Goal: Book appointment/travel/reservation

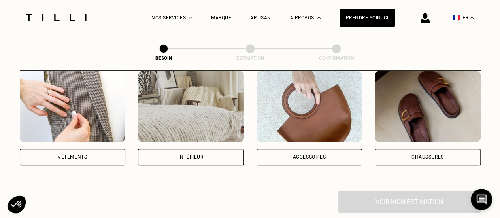
scroll to position [166, 0]
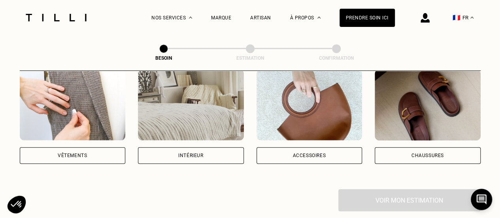
click at [111, 147] on div "Vêtements" at bounding box center [73, 155] width 106 height 17
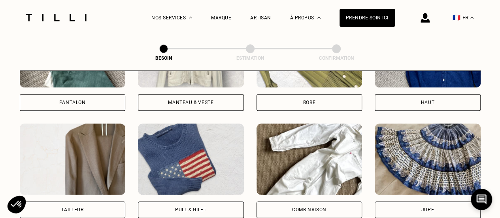
scroll to position [433, 0]
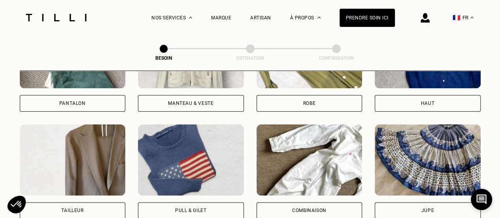
click at [433, 95] on div "Haut" at bounding box center [427, 103] width 106 height 17
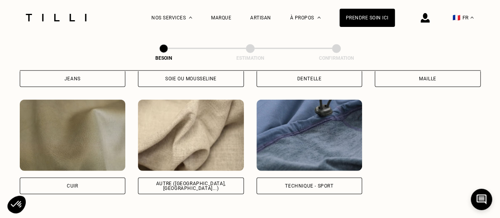
scroll to position [937, 0]
click at [171, 182] on div "Autre ([GEOGRAPHIC_DATA], [GEOGRAPHIC_DATA]...)" at bounding box center [191, 185] width 106 height 17
select select "FR"
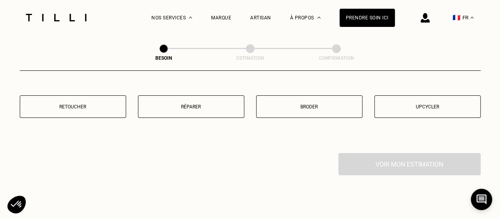
scroll to position [1401, 0]
click at [190, 105] on button "Réparer" at bounding box center [191, 105] width 106 height 23
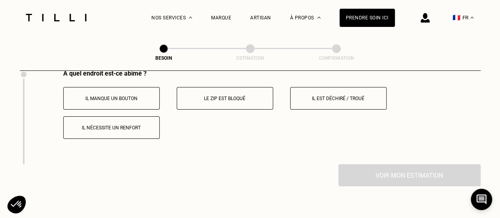
scroll to position [1480, 0]
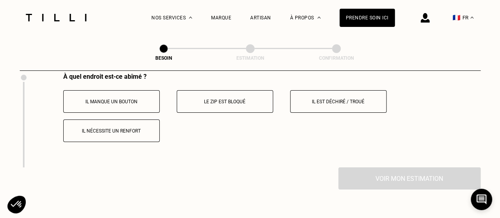
click at [327, 99] on p "Il est déchiré / troué" at bounding box center [338, 102] width 88 height 6
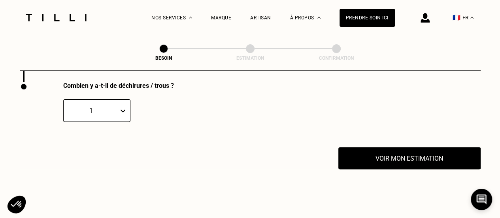
scroll to position [1568, 0]
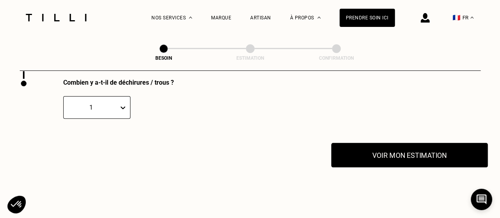
click at [372, 152] on button "Voir mon estimation" at bounding box center [409, 155] width 156 height 24
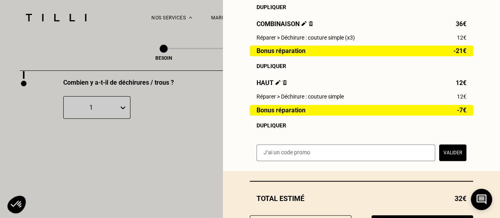
scroll to position [201, 0]
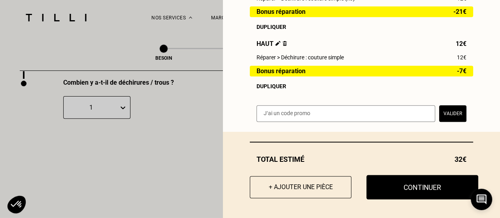
click at [384, 190] on button "Continuer" at bounding box center [422, 187] width 112 height 24
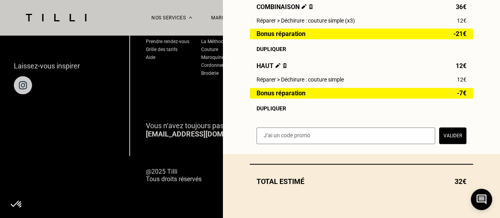
scroll to position [178, 0]
select select "FR"
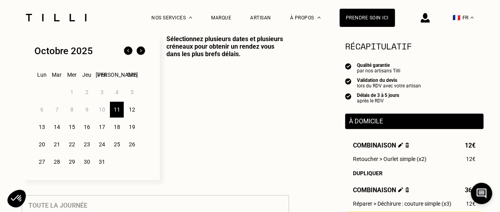
scroll to position [208, 0]
click at [118, 112] on div "11" at bounding box center [117, 109] width 14 height 16
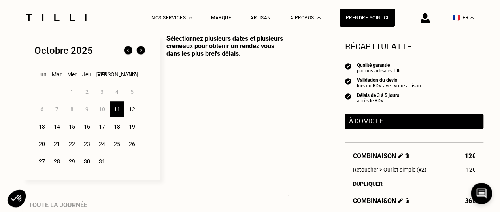
click at [133, 108] on div "12" at bounding box center [132, 109] width 14 height 16
click at [44, 130] on div "13" at bounding box center [42, 126] width 14 height 16
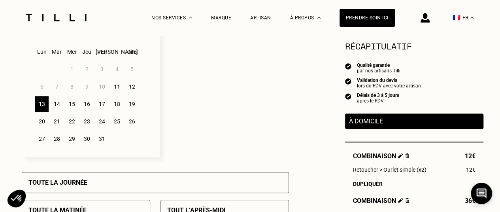
scroll to position [230, 0]
click at [112, 92] on div "11" at bounding box center [117, 87] width 14 height 16
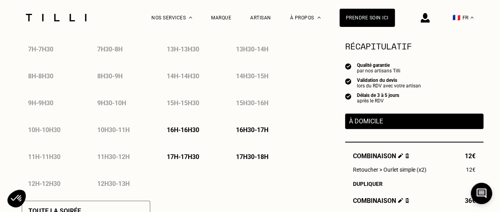
scroll to position [419, 0]
click at [184, 126] on div "16h - 16h30" at bounding box center [189, 129] width 59 height 20
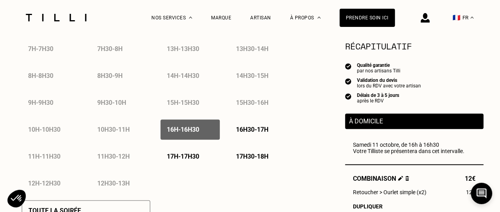
click at [252, 128] on p "16h30 - 17h" at bounding box center [252, 130] width 32 height 8
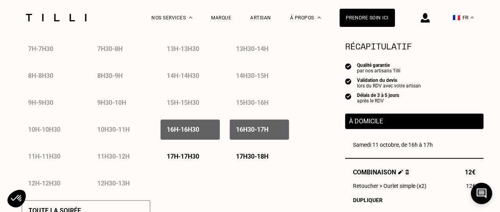
click at [199, 133] on p "16h - 16h30" at bounding box center [183, 130] width 32 height 8
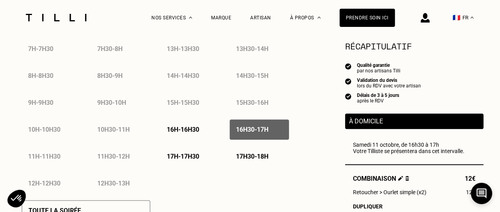
click at [407, 122] on p "À domicile" at bounding box center [414, 121] width 130 height 8
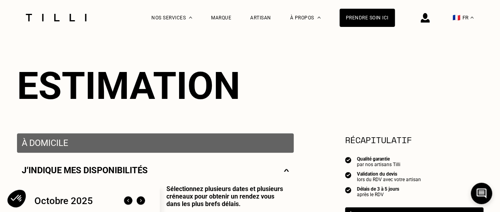
scroll to position [50, 0]
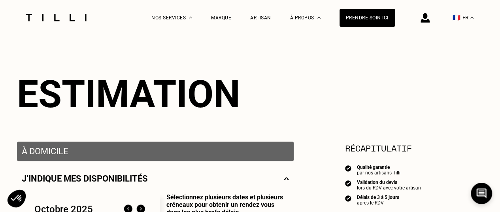
click at [137, 178] on p "J‘indique mes disponibilités" at bounding box center [85, 178] width 126 height 10
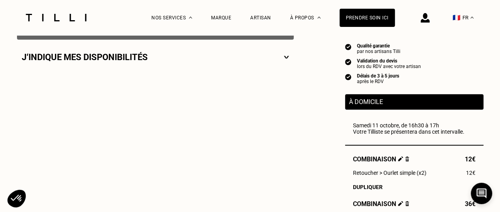
scroll to position [171, 0]
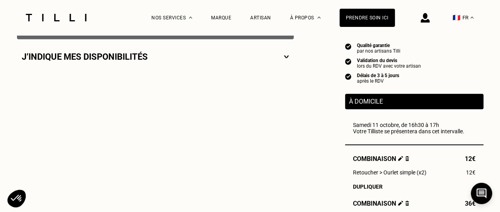
click at [180, 43] on div "J‘indique mes disponibilités" at bounding box center [155, 56] width 276 height 35
click at [180, 58] on div "J‘indique mes disponibilités" at bounding box center [155, 57] width 267 height 10
select select "FR"
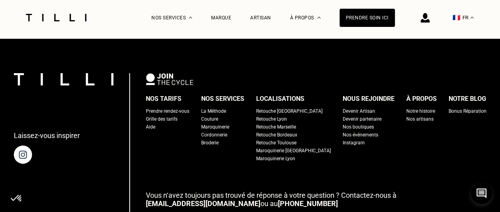
scroll to position [1302, 0]
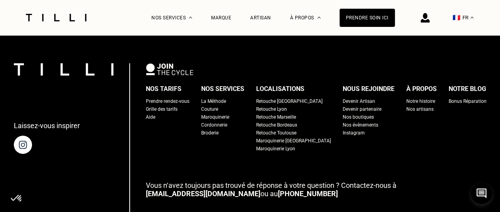
drag, startPoint x: 339, startPoint y: 107, endPoint x: 286, endPoint y: 160, distance: 75.1
click at [286, 160] on div "Nos tarifs Prendre rendez-vous Grille des tarifs Aide Nos services La Méthode C…" at bounding box center [316, 157] width 340 height 188
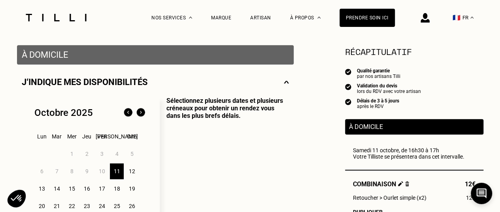
scroll to position [145, 0]
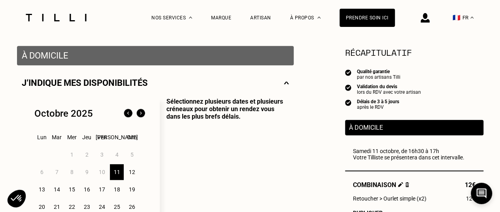
click at [374, 155] on div "Samedi 11 octobre, de 16h30 à 17h Votre Tilliste se présentera dans cet interva…" at bounding box center [414, 154] width 122 height 13
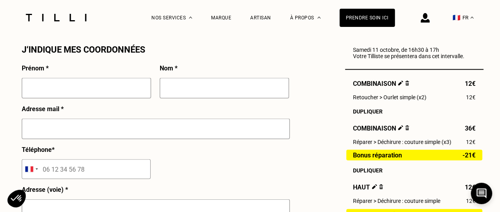
scroll to position [722, 0]
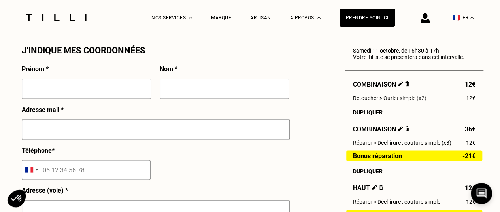
click at [63, 94] on input "text" at bounding box center [86, 88] width 129 height 21
type input "[PERSON_NAME]"
type input "BOUVET"
type input "07 68 43 12 06"
type input "[STREET_ADDRESS]"
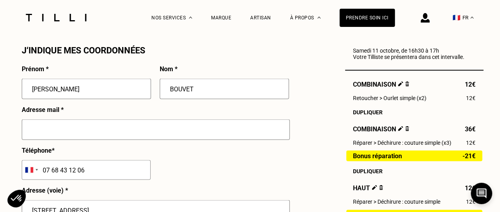
type input "[GEOGRAPHIC_DATA]"
click at [90, 134] on input "text" at bounding box center [156, 129] width 268 height 21
type input "[PERSON_NAME][EMAIL_ADDRESS][DOMAIN_NAME]"
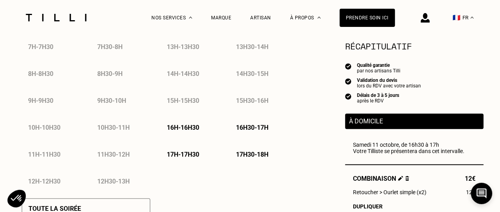
scroll to position [422, 0]
click at [189, 126] on p "16h - 16h30" at bounding box center [183, 127] width 32 height 8
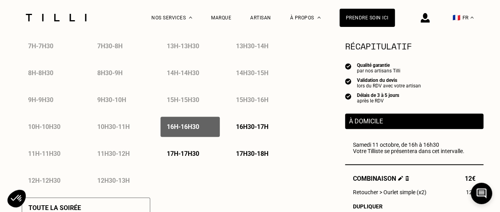
click at [254, 122] on div "16h30 - 17h" at bounding box center [258, 126] width 59 height 20
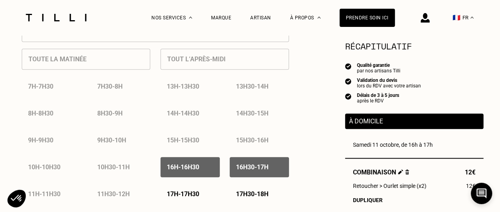
scroll to position [381, 0]
click at [242, 166] on p "16h30 - 17h" at bounding box center [252, 167] width 32 height 8
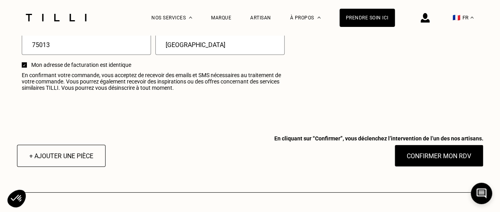
scroll to position [1023, 0]
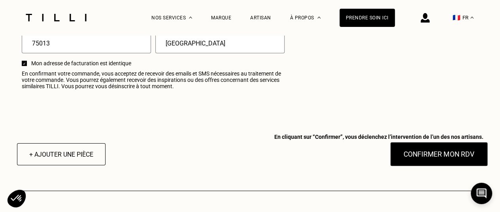
click at [418, 152] on button "Confirmer mon RDV" at bounding box center [438, 154] width 98 height 24
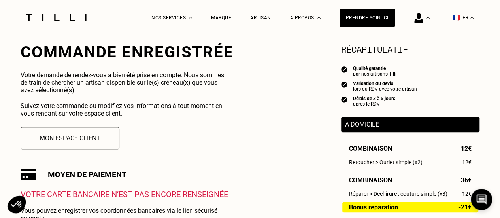
scroll to position [149, 0]
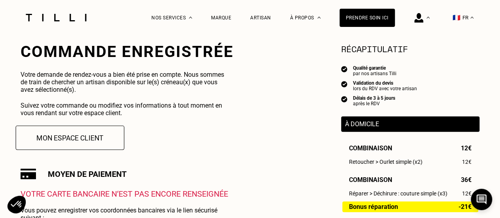
click at [79, 139] on button "Mon espace client" at bounding box center [70, 137] width 109 height 24
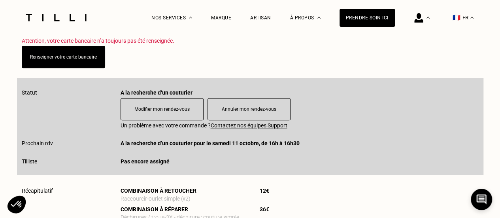
scroll to position [171, 0]
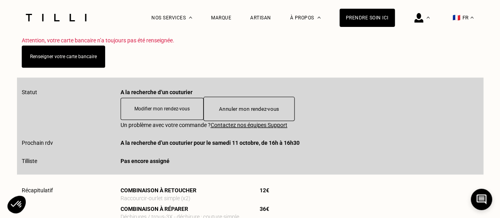
click at [236, 113] on button "Annuler mon rendez-vous" at bounding box center [248, 108] width 91 height 24
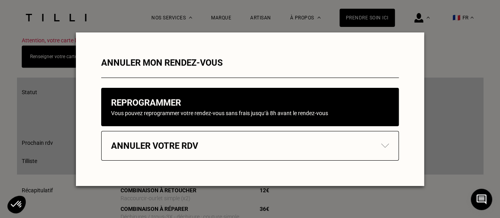
click at [235, 143] on div "Annuler votre rdv" at bounding box center [250, 146] width 278 height 10
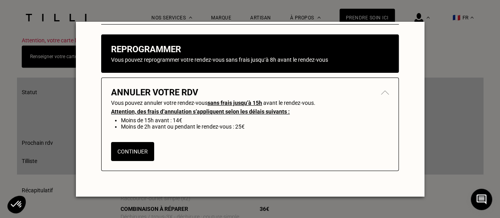
scroll to position [47, 0]
click at [215, 56] on p "Vous pouvez reprogrammer votre rendez-vous sans frais jusqu‘à 8h avant le rende…" at bounding box center [219, 59] width 217 height 6
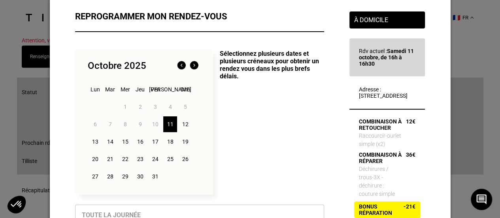
scroll to position [10, 0]
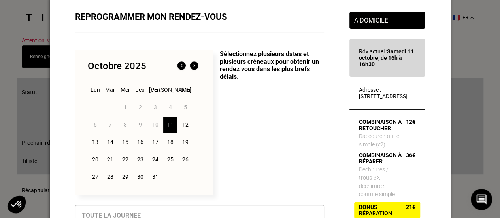
click at [181, 123] on div "12" at bounding box center [185, 124] width 14 height 16
click at [167, 126] on div "11" at bounding box center [170, 124] width 14 height 16
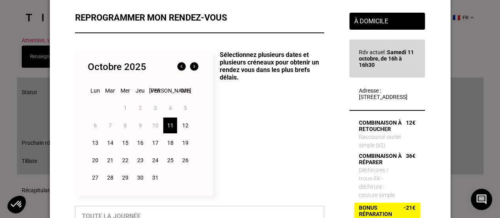
scroll to position [9, 0]
click at [94, 140] on div "13" at bounding box center [95, 143] width 14 height 16
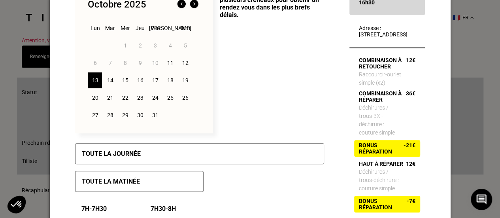
scroll to position [71, 0]
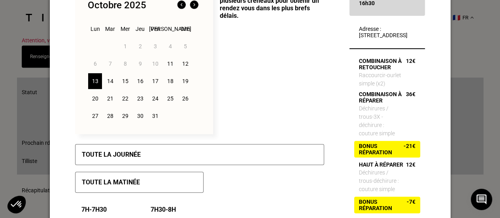
click at [126, 80] on div "15" at bounding box center [125, 81] width 14 height 16
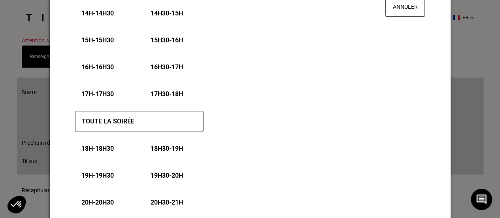
scroll to position [484, 0]
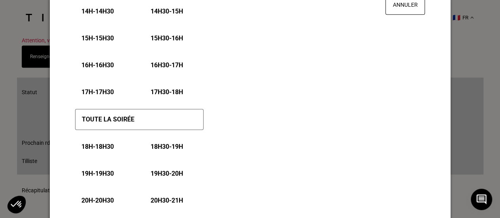
click at [102, 148] on p "18h - 18h30" at bounding box center [97, 147] width 32 height 8
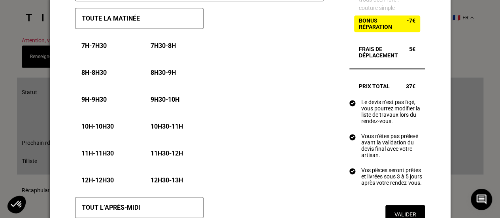
scroll to position [272, 0]
click at [170, 101] on p "9h30 - 10h" at bounding box center [164, 100] width 29 height 8
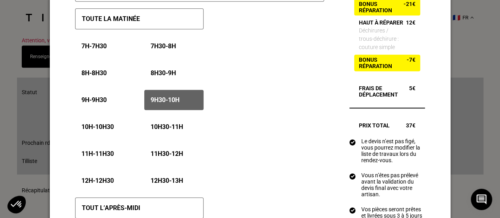
click at [101, 150] on p "11h - 11h30" at bounding box center [97, 154] width 32 height 8
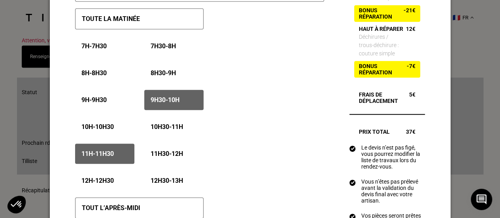
click at [169, 99] on p "9h30 - 10h" at bounding box center [164, 100] width 29 height 8
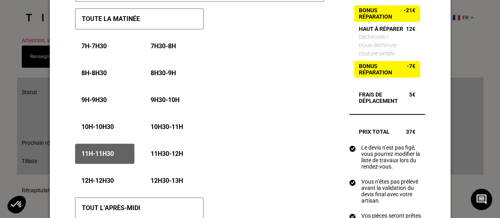
scroll to position [72, 0]
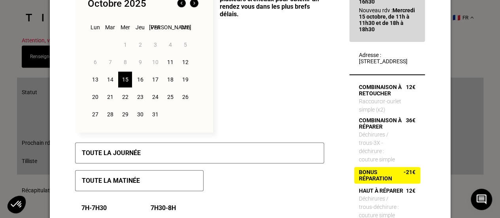
click at [106, 82] on div "14" at bounding box center [110, 79] width 14 height 16
click at [107, 81] on div "14" at bounding box center [110, 79] width 14 height 16
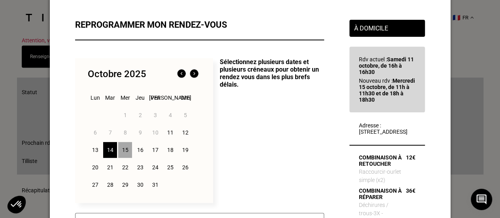
scroll to position [1, 0]
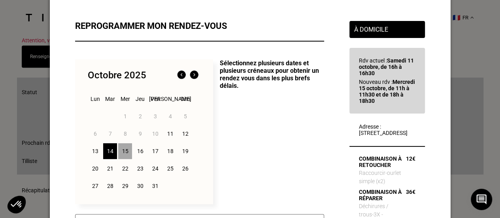
click at [123, 144] on div "15" at bounding box center [125, 151] width 14 height 16
click at [114, 148] on div "14" at bounding box center [110, 151] width 14 height 16
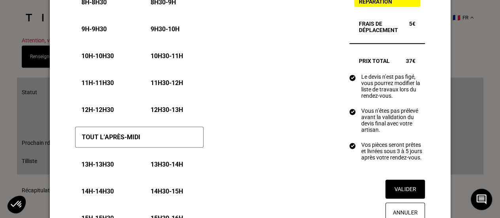
scroll to position [274, 0]
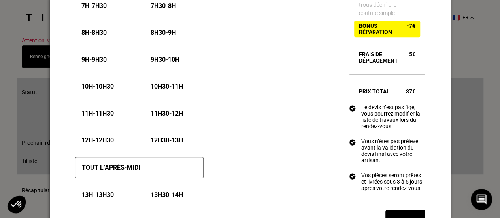
click at [101, 111] on p "11h - 11h30" at bounding box center [97, 113] width 32 height 8
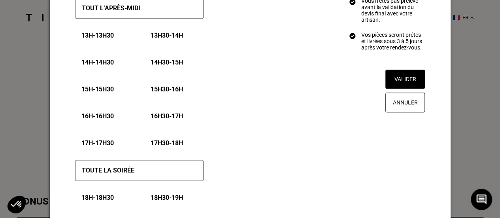
scroll to position [421, 0]
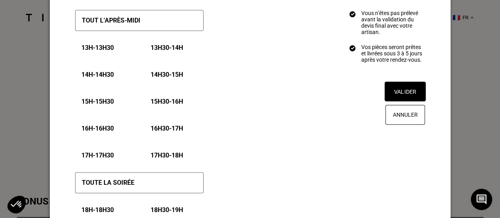
click at [409, 101] on button "Valider" at bounding box center [404, 91] width 41 height 20
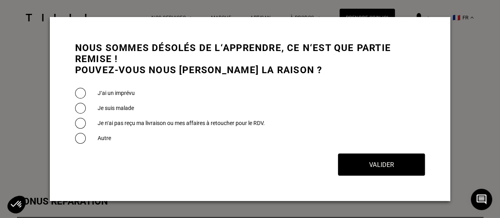
scroll to position [0, 0]
click at [75, 123] on span at bounding box center [80, 123] width 11 height 11
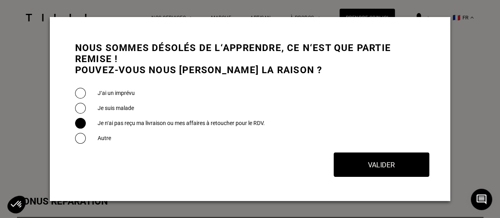
click at [379, 160] on button "Valider" at bounding box center [381, 164] width 96 height 24
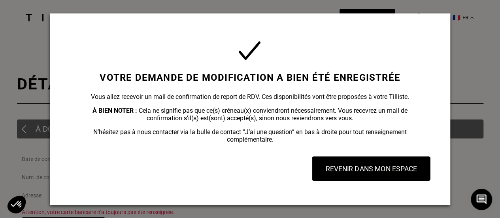
click at [370, 167] on button "Revenir dans mon espace" at bounding box center [371, 168] width 118 height 24
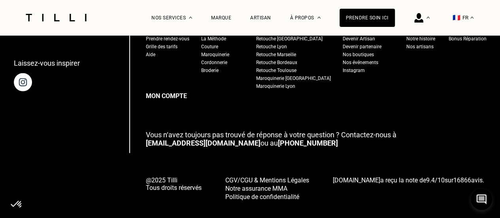
scroll to position [1057, 0]
